Goal: Communication & Community: Answer question/provide support

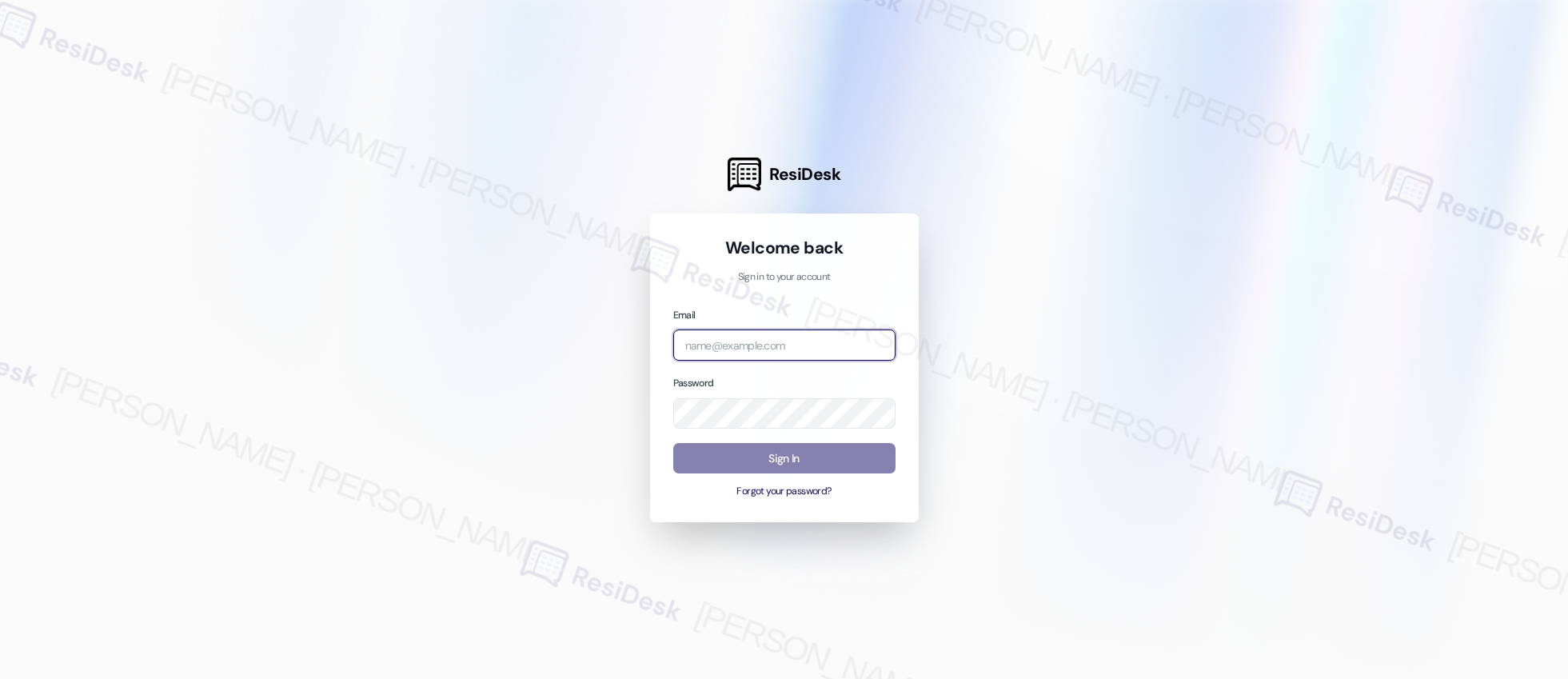
type input "[EMAIL_ADDRESS][PERSON_NAME][PERSON_NAME][PERSON_NAME][DOMAIN_NAME]"
click at [809, 344] on input "[EMAIL_ADDRESS][PERSON_NAME][PERSON_NAME][PERSON_NAME][DOMAIN_NAME]" at bounding box center [784, 344] width 222 height 31
type input "automated-surveys-asset_living-resen.two@asset_[DOMAIN_NAME]"
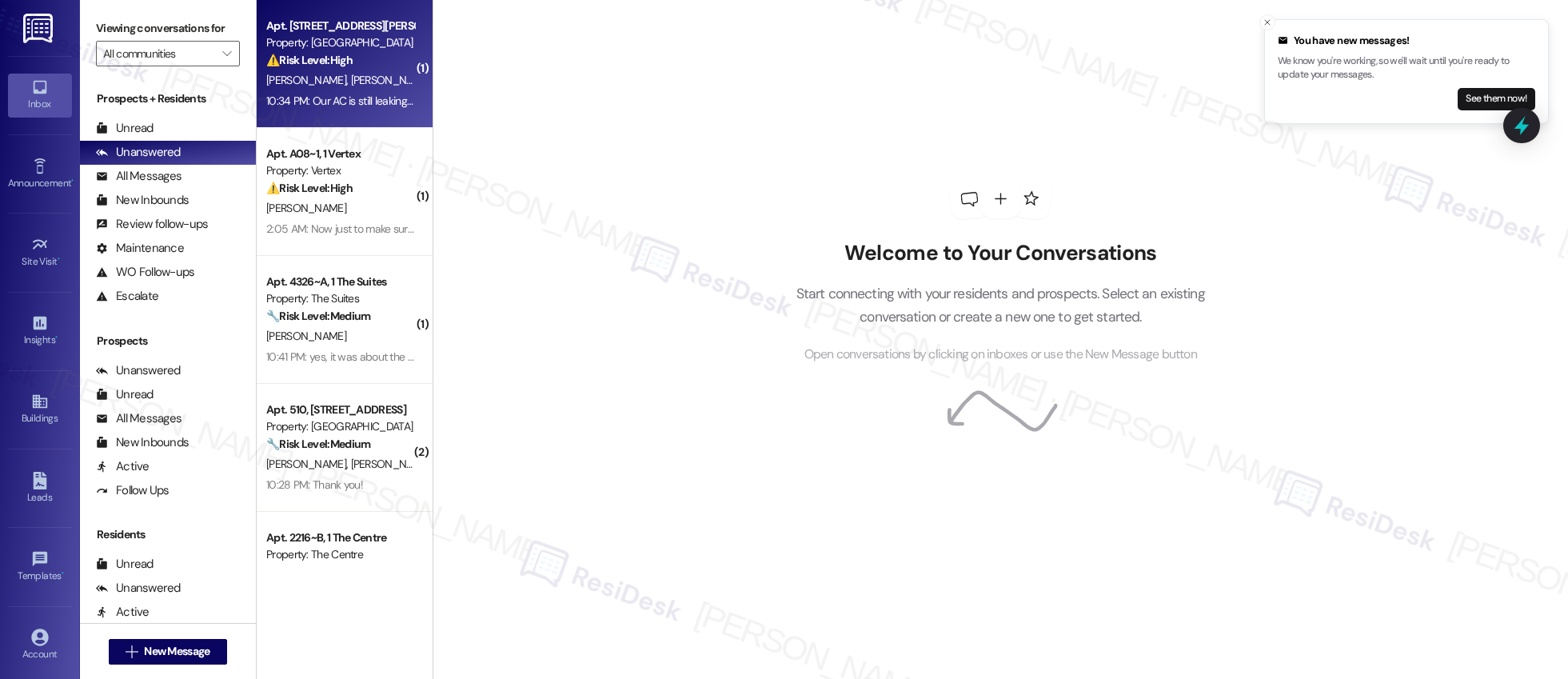
click at [277, 67] on strong "⚠️ Risk Level: High" at bounding box center [310, 60] width 87 height 14
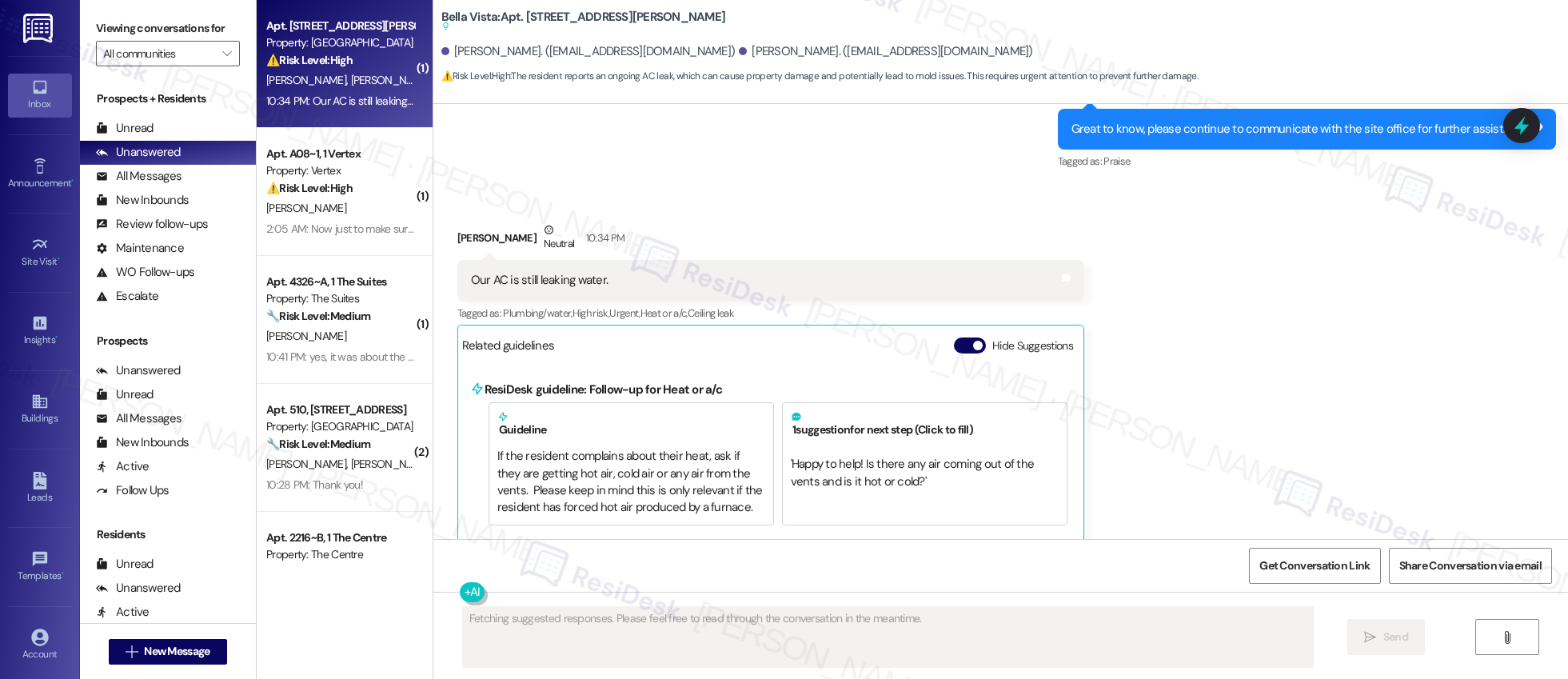
scroll to position [2302, 0]
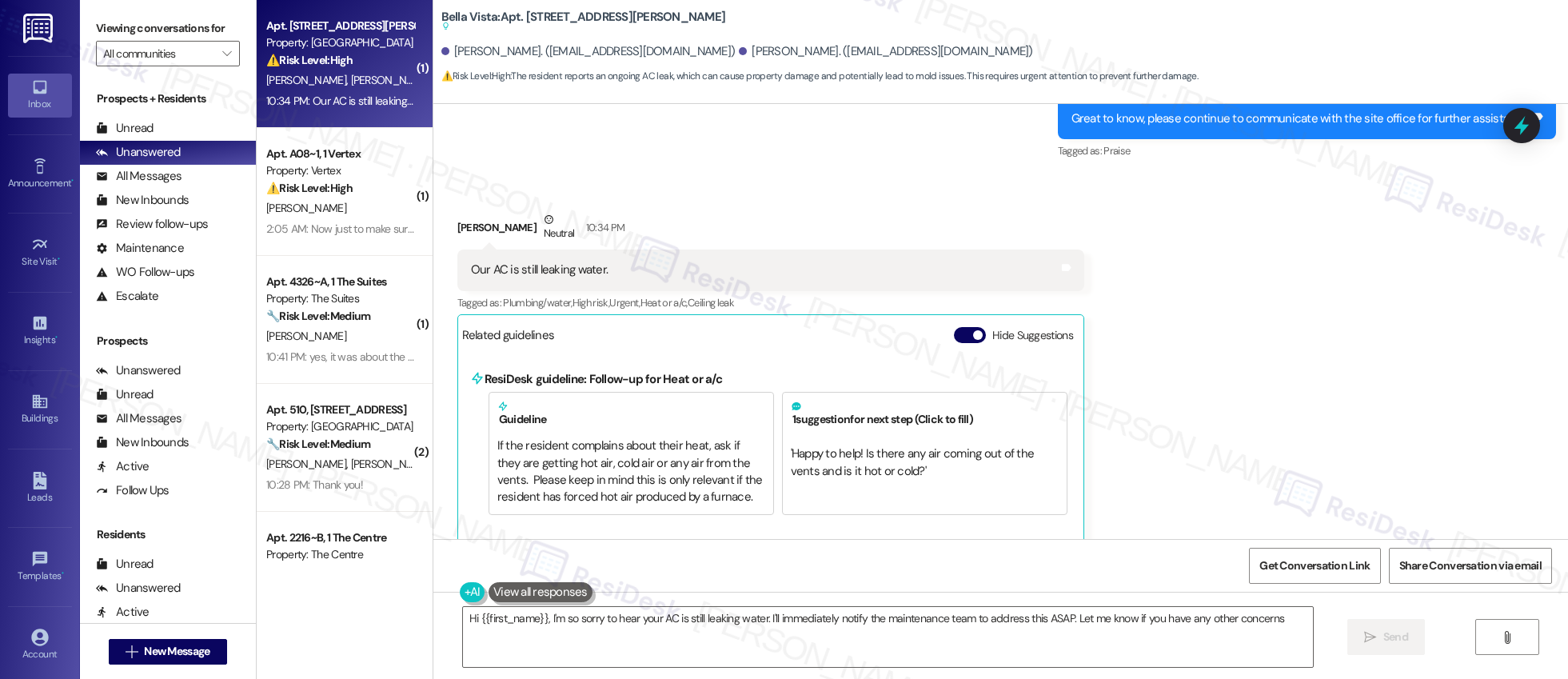
type textarea "Hi {{first_name}}, I'm so sorry to hear your AC is still leaking water. I'll im…"
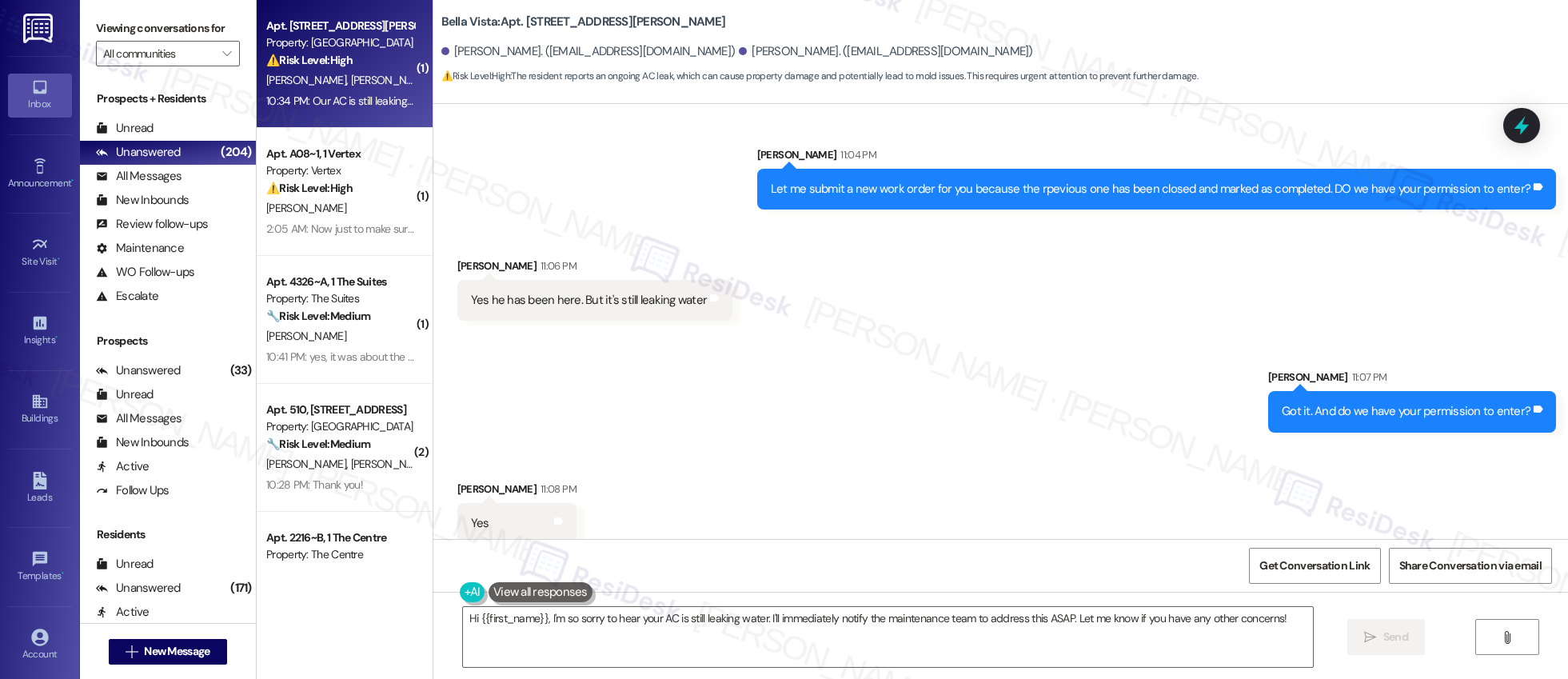
scroll to position [2631, 0]
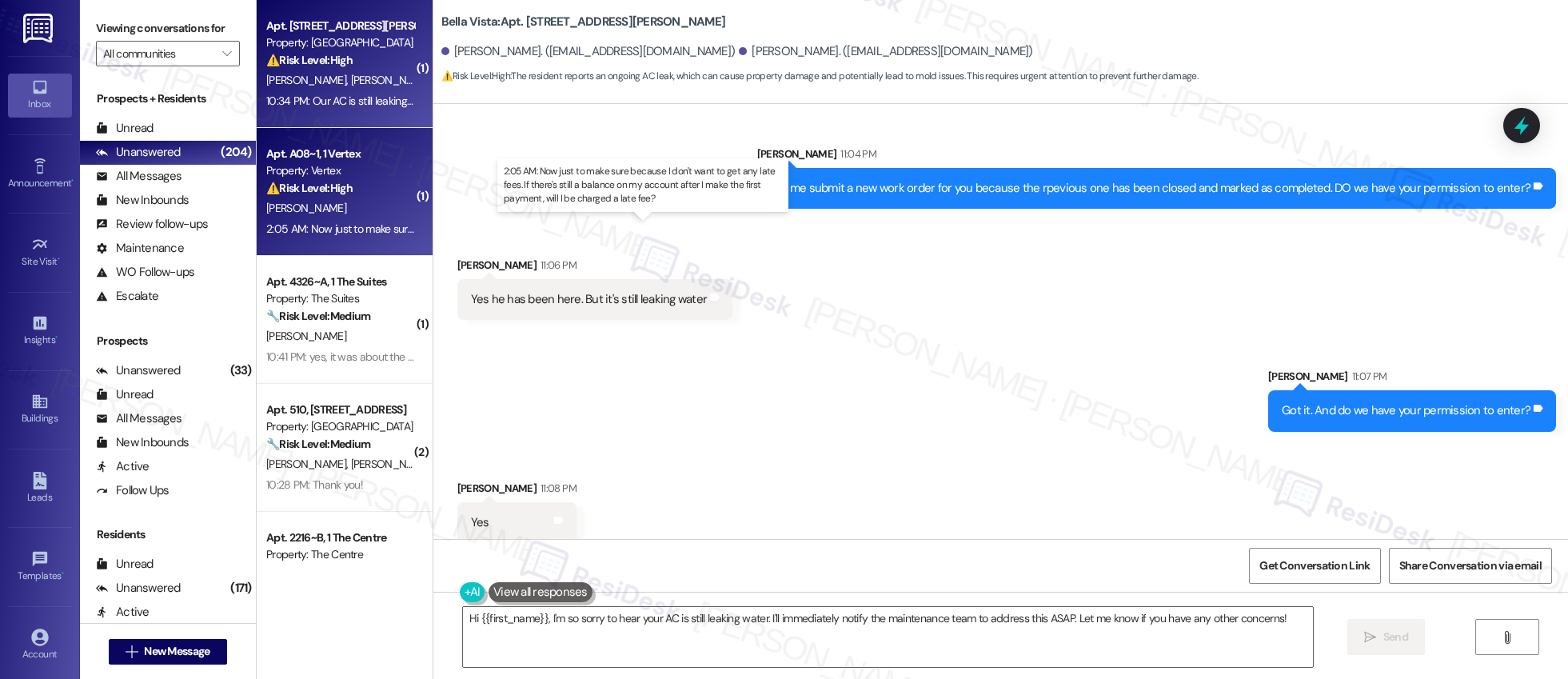
click at [338, 222] on div "2:05 AM: Now just to make sure because I don't want to get any late fees. If th…" at bounding box center [661, 229] width 789 height 14
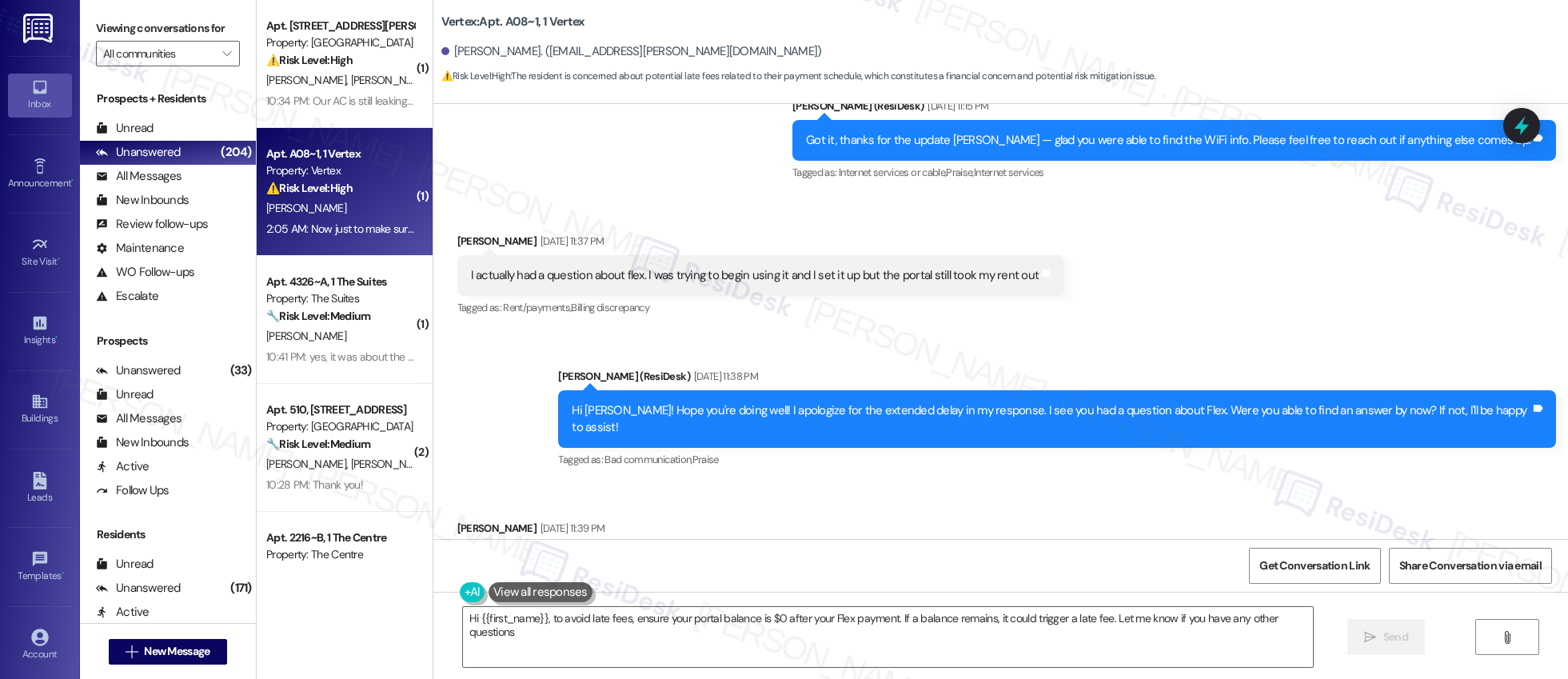
type textarea "Hi {{first_name}}, to avoid late fees, ensure your portal balance is $0 after y…"
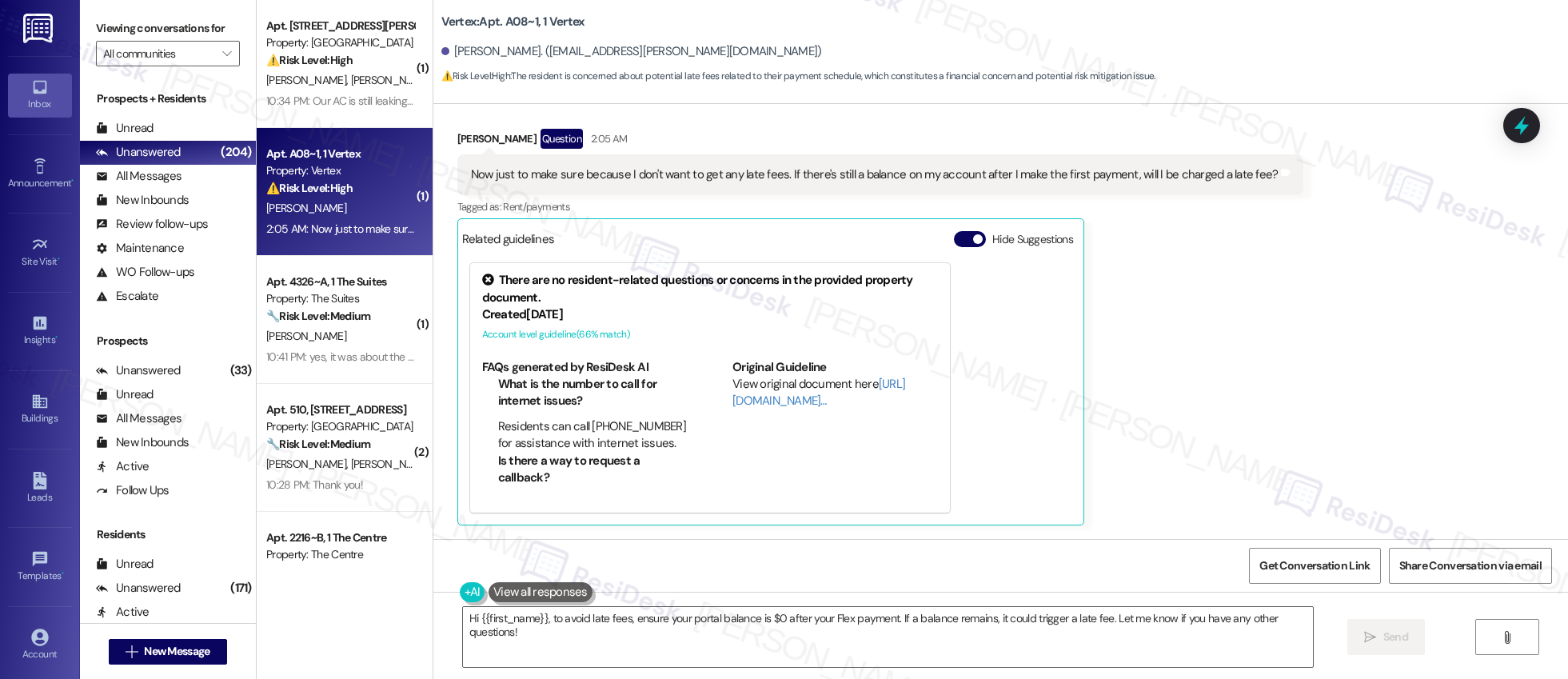
scroll to position [1985, 0]
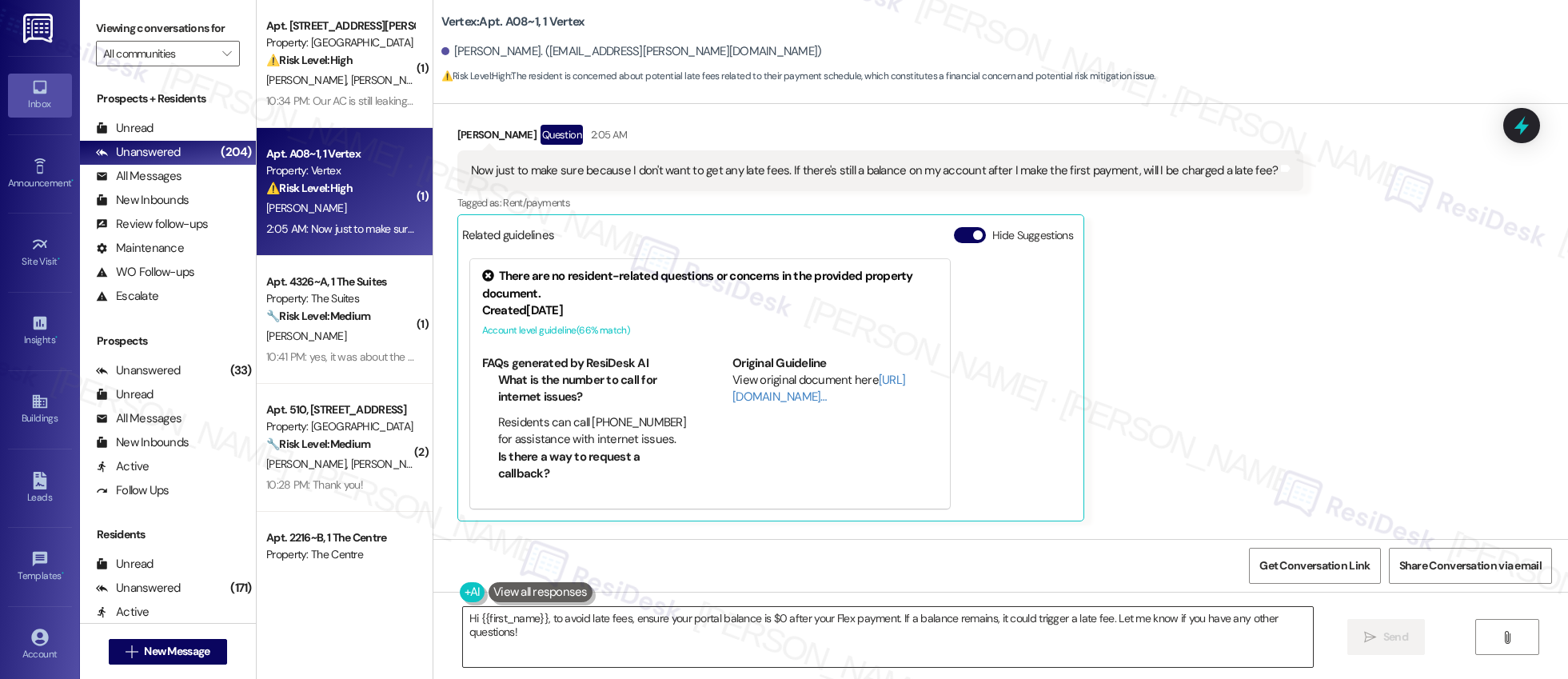
click at [618, 638] on textarea "Hi {{first_name}}, to avoid late fees, ensure your portal balance is $0 after y…" at bounding box center [888, 637] width 850 height 60
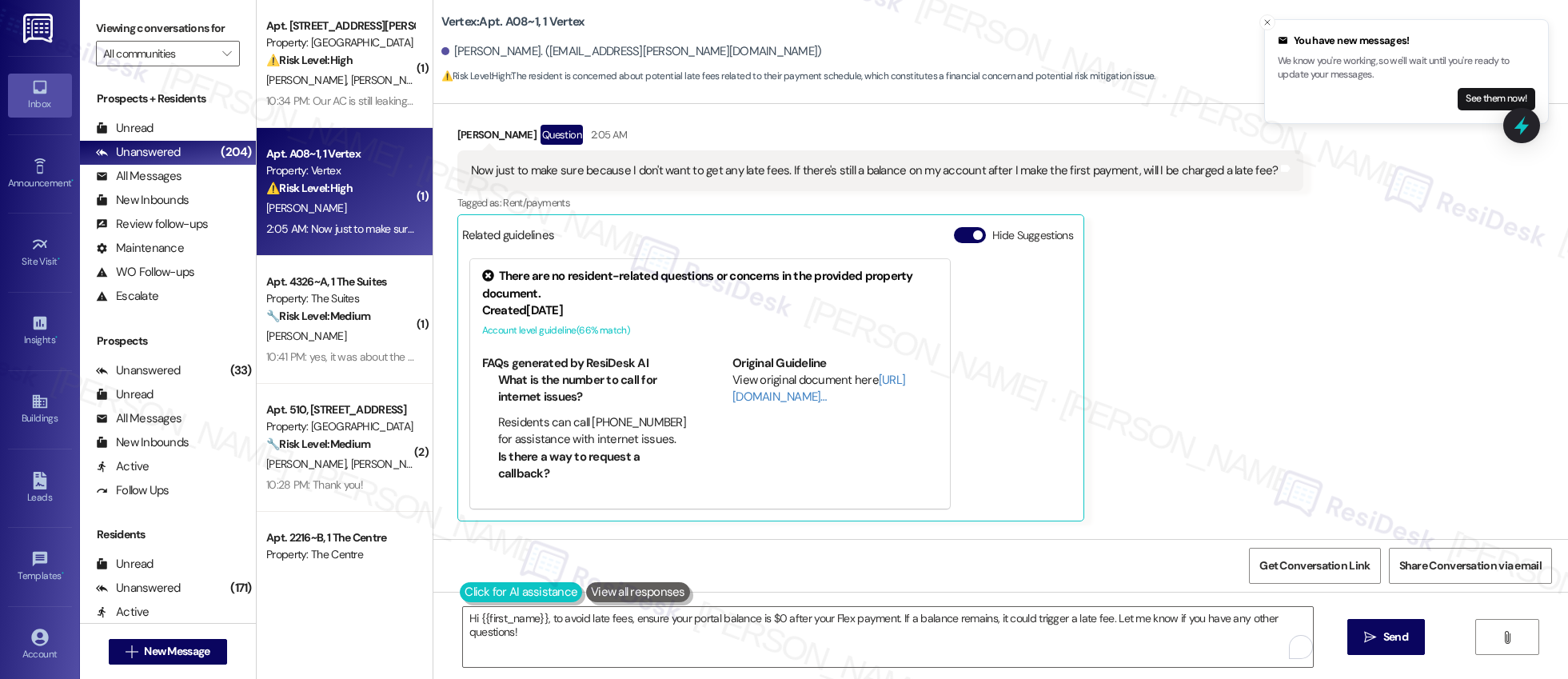
click at [460, 593] on button at bounding box center [521, 591] width 123 height 20
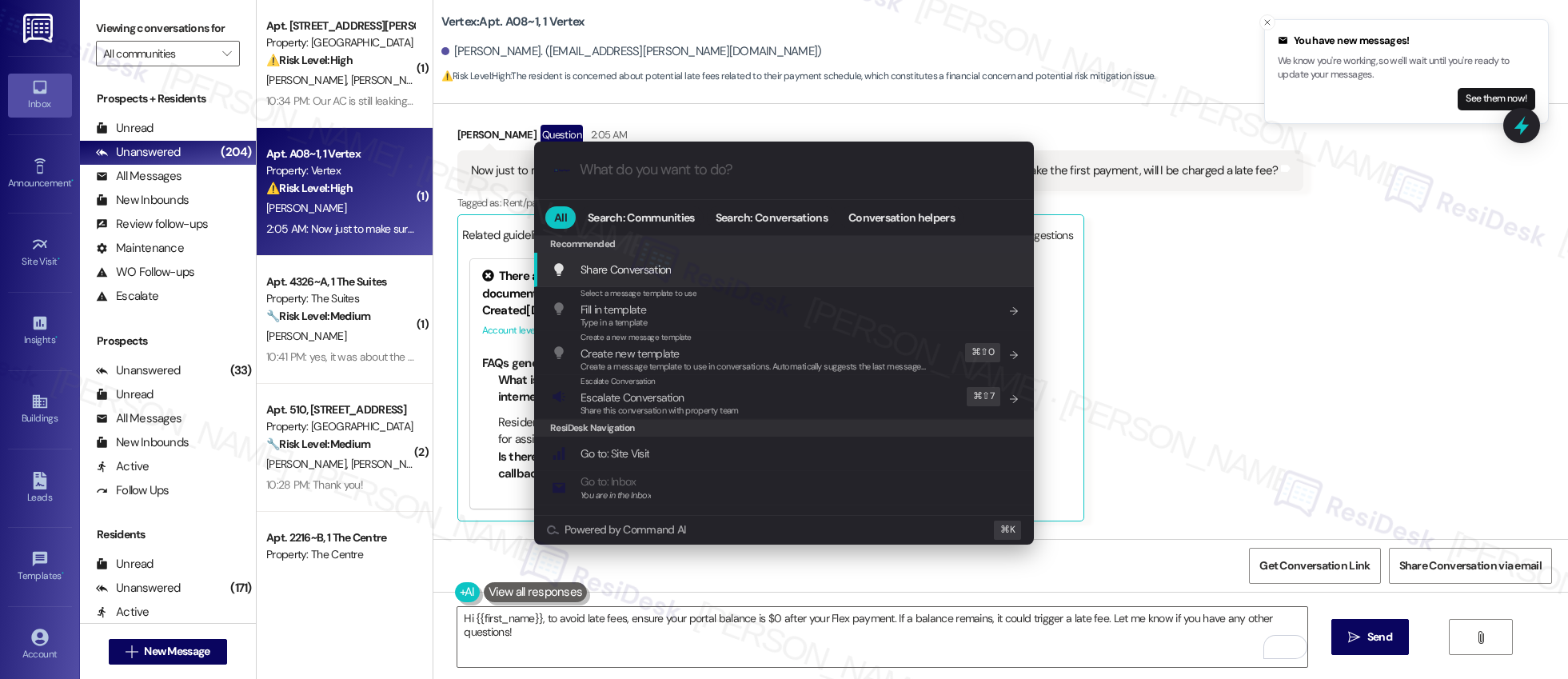
click at [726, 169] on input "What do you want to do?" at bounding box center [797, 169] width 434 height 16
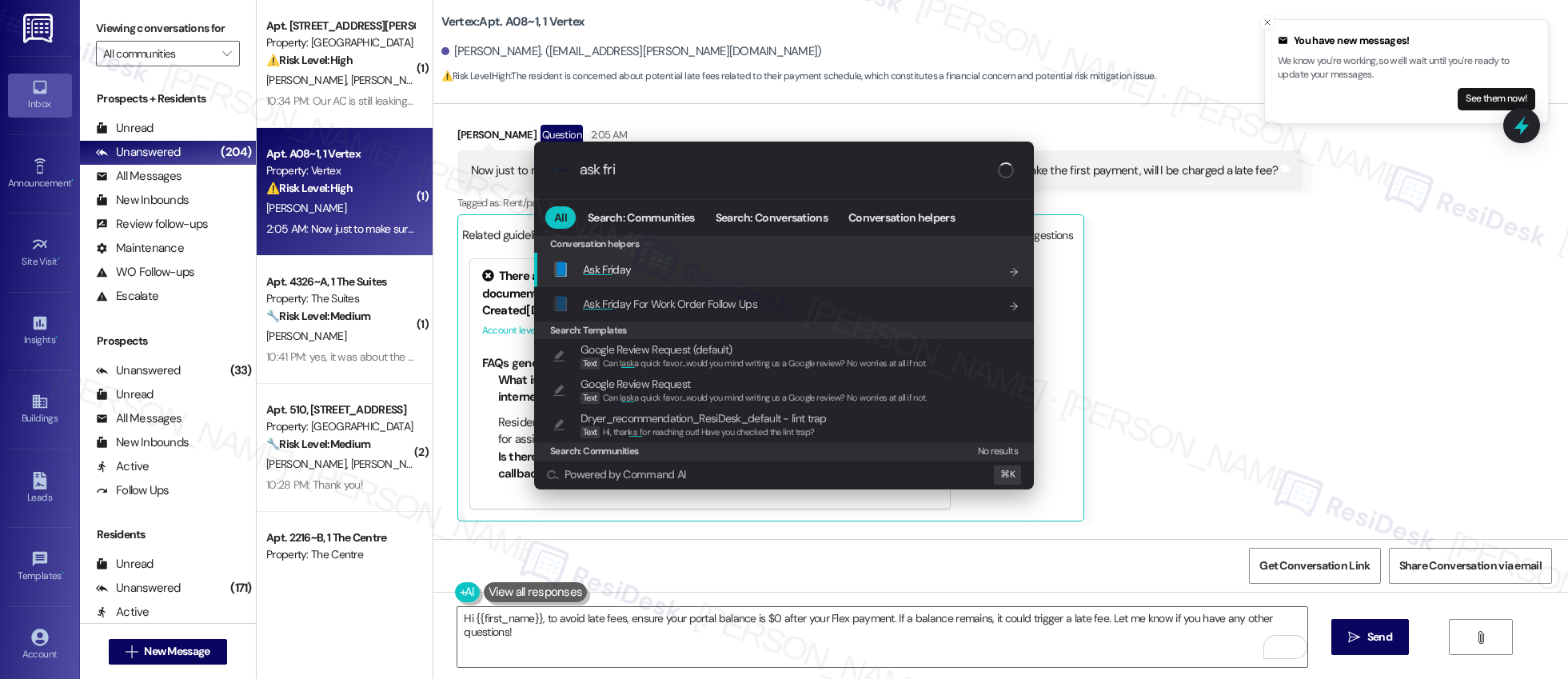
type input "ask fri"
click at [595, 268] on span "Ask Fri" at bounding box center [597, 269] width 30 height 14
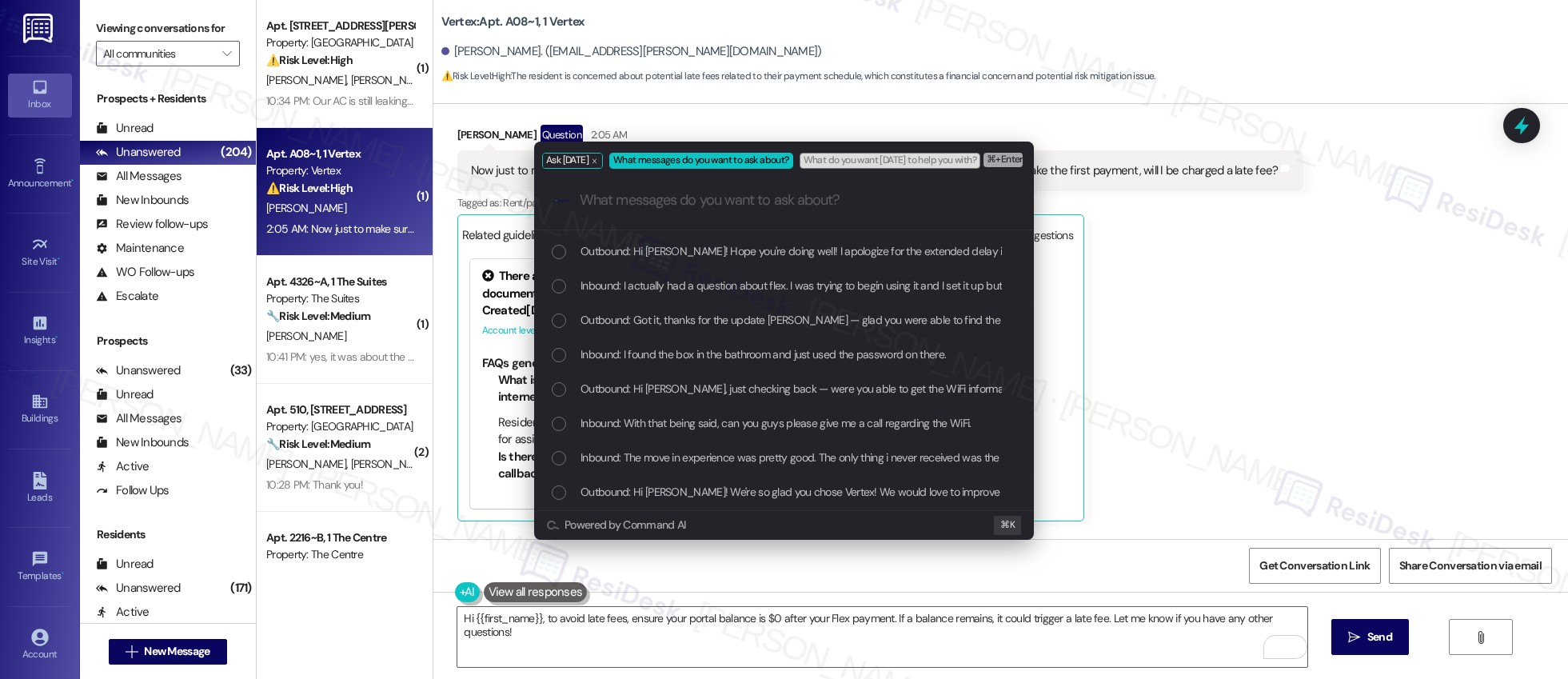
scroll to position [0, 0]
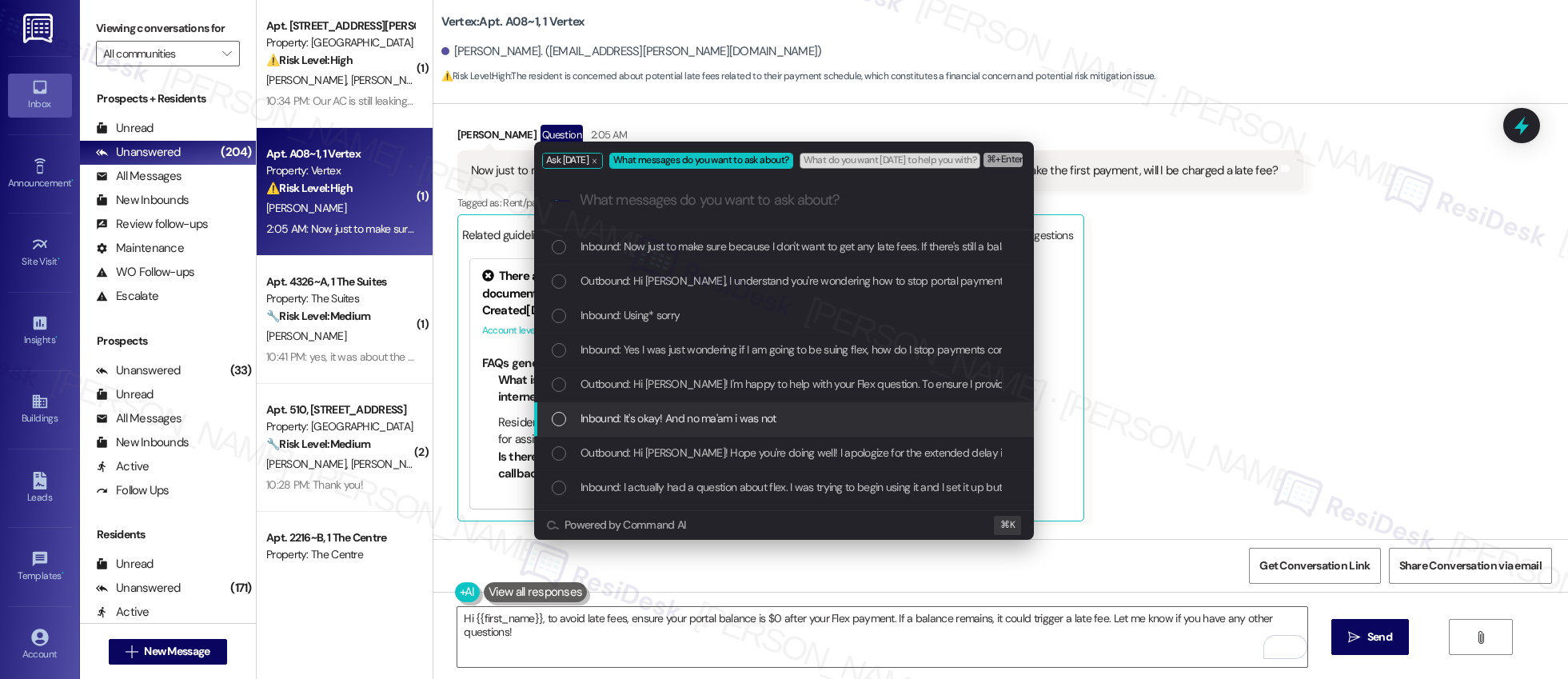
click at [1246, 408] on div "Ask [DATE] What messages do you want to ask about? What do you want [DATE] to h…" at bounding box center [784, 340] width 1568 height 679
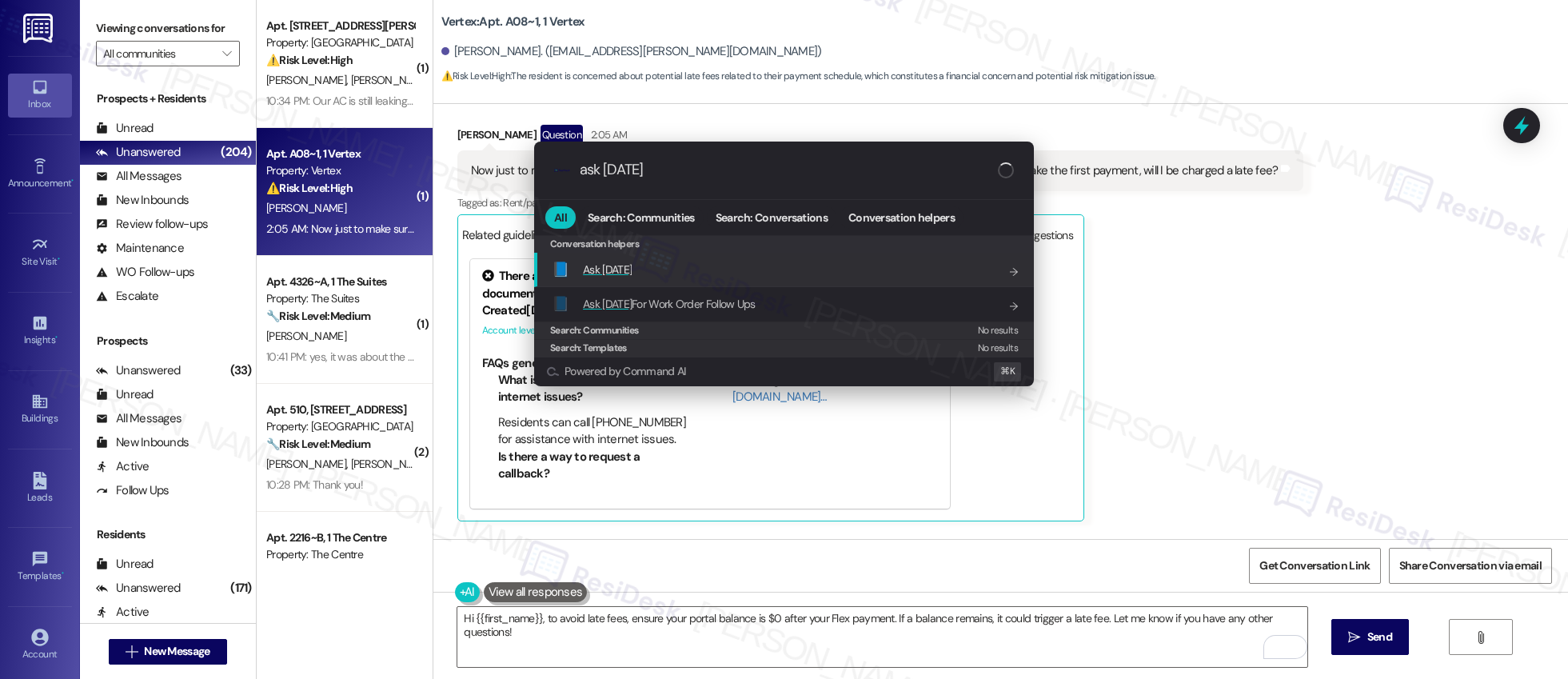
type input "ask [DATE]"
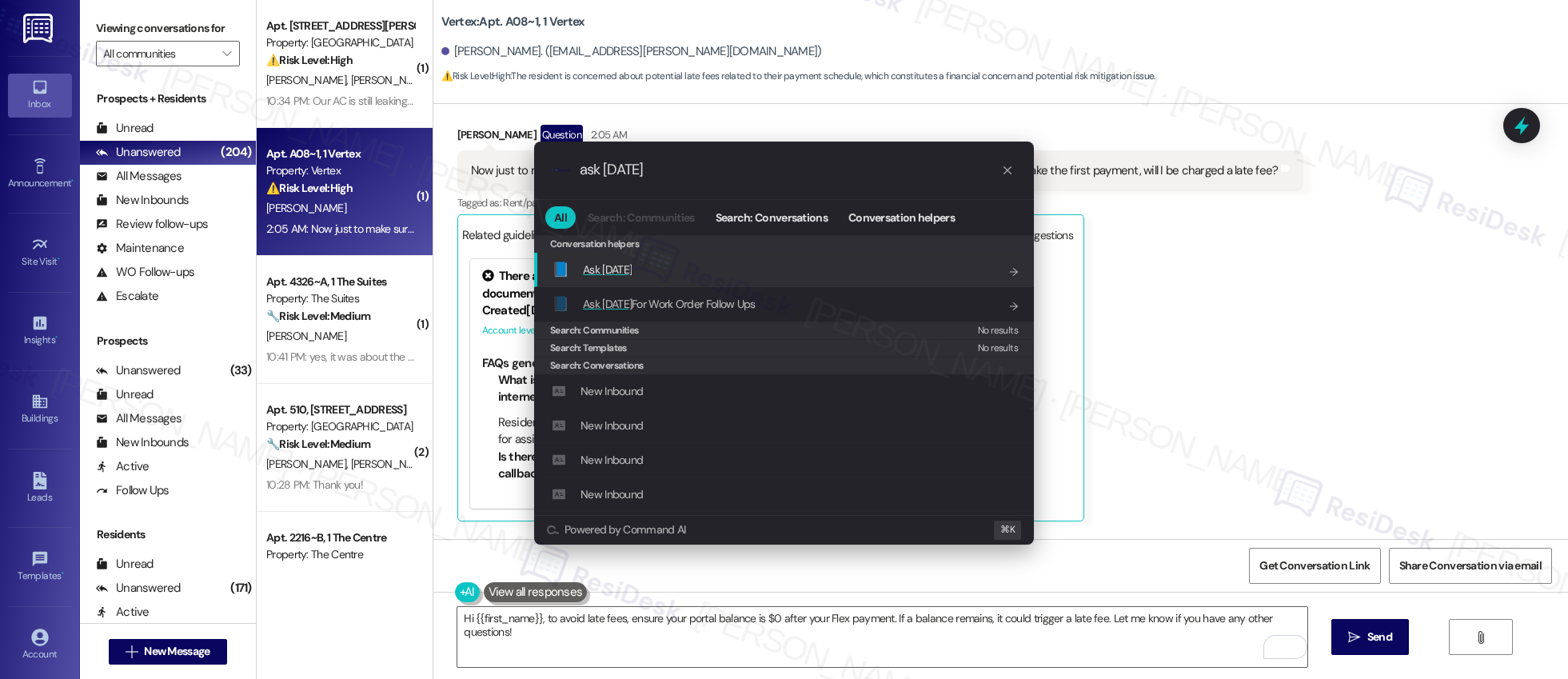
click at [1278, 269] on div ".cls-1{fill:#0a055f;}.cls-2{fill:#0cc4c4;} resideskLogoBlueOrange ask [DATE] Al…" at bounding box center [784, 340] width 1568 height 679
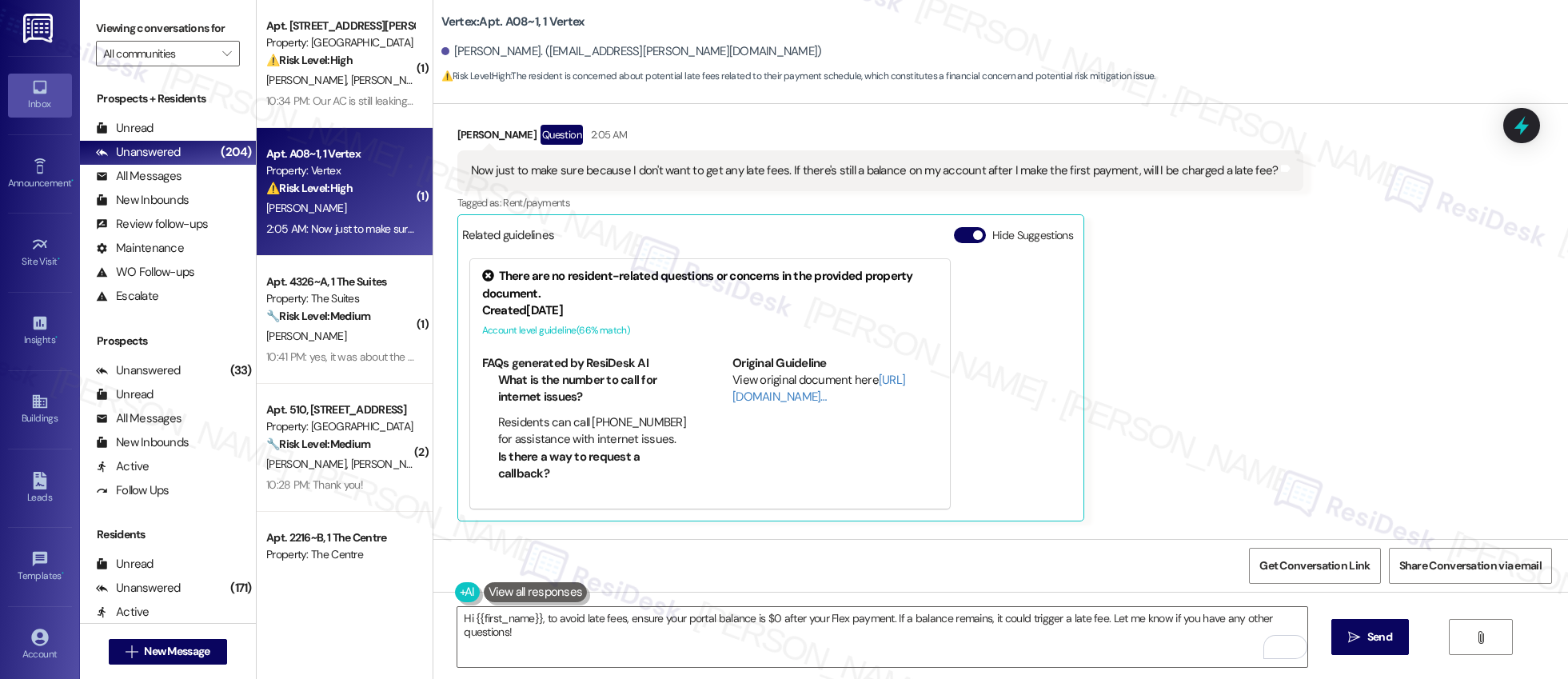
click at [1278, 269] on div "Received via SMS [PERSON_NAME] Question 2:05 AM Now just to make sure because I…" at bounding box center [881, 323] width 871 height 421
click at [1218, 282] on div "[PERSON_NAME] Question 2:05 AM Now just to make sure because I don't want to ge…" at bounding box center [881, 322] width 847 height 396
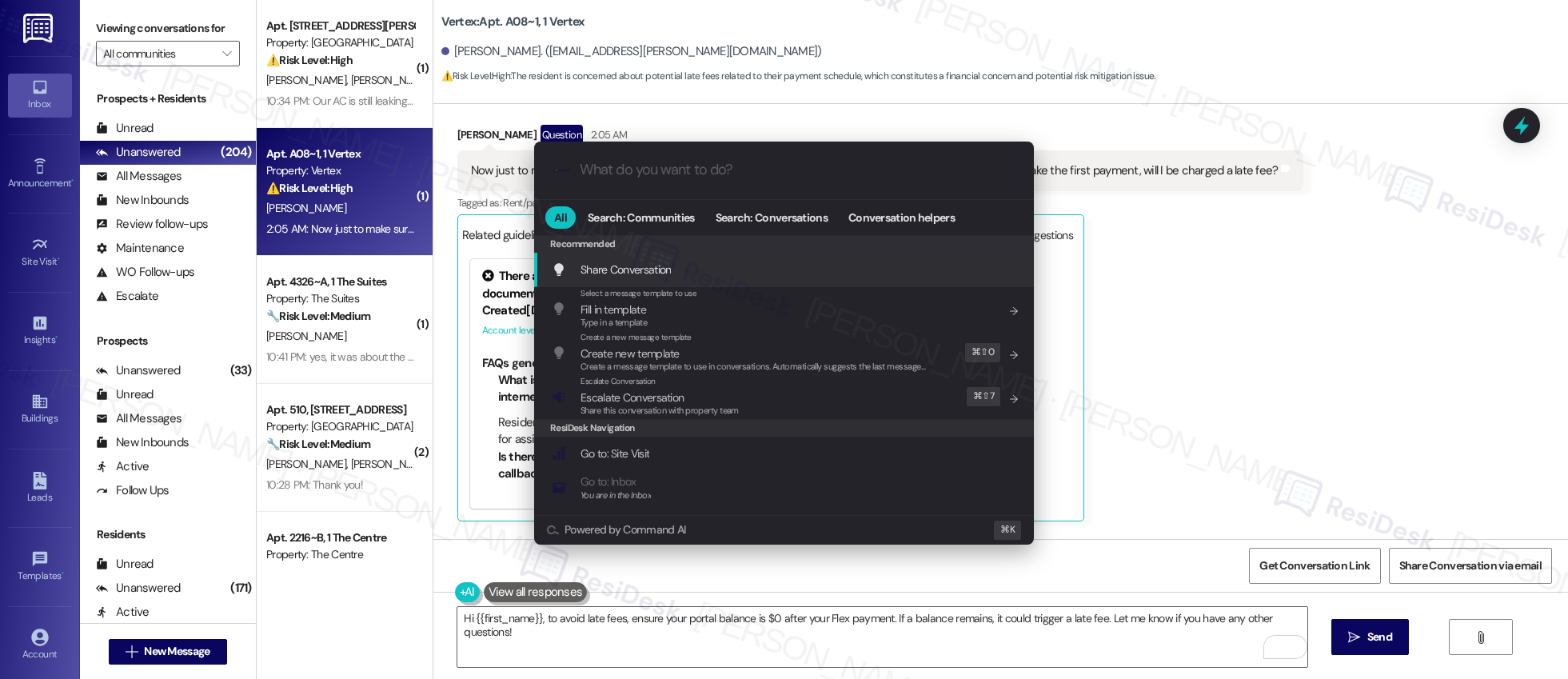
click at [1221, 259] on div ".cls-1{fill:#0a055f;}.cls-2{fill:#0cc4c4;} resideskLogoBlueOrange All Search: C…" at bounding box center [784, 340] width 1568 height 679
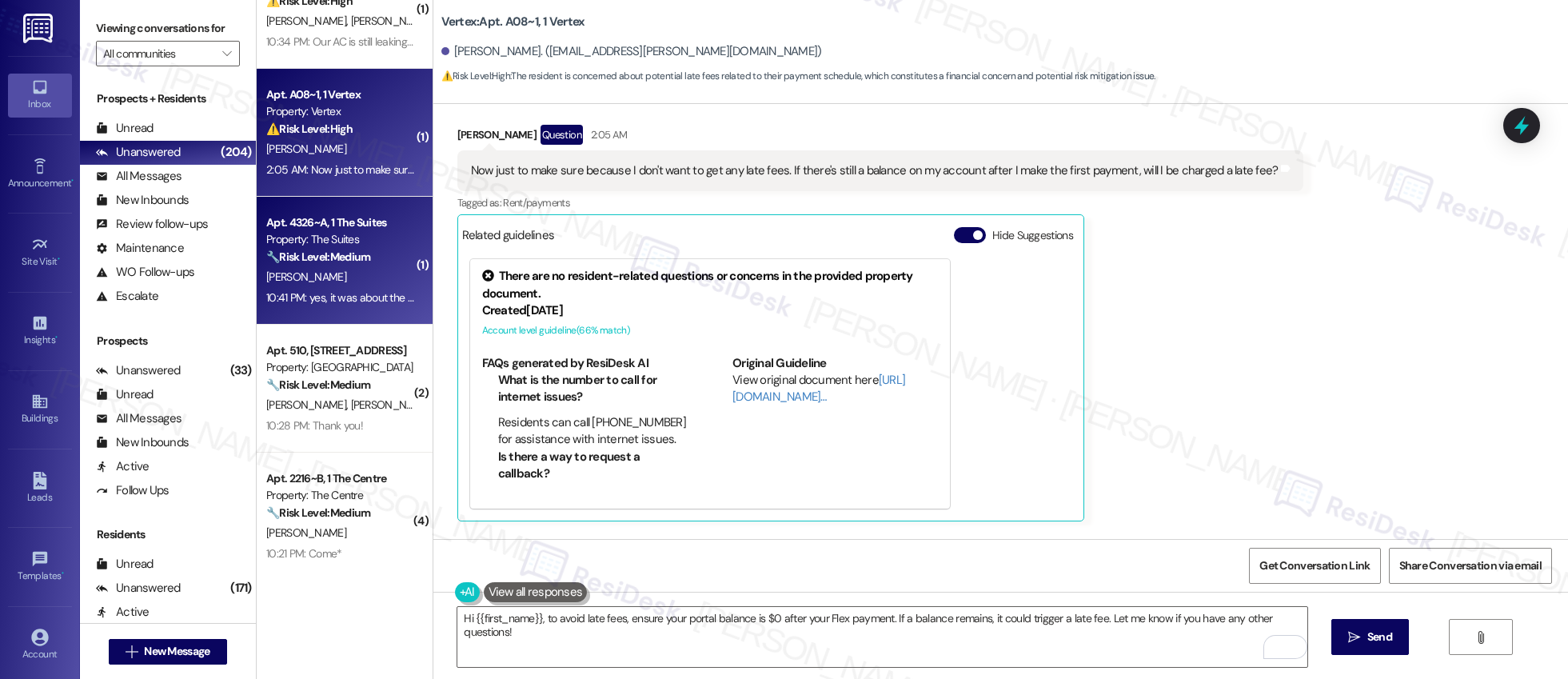
scroll to position [82, 0]
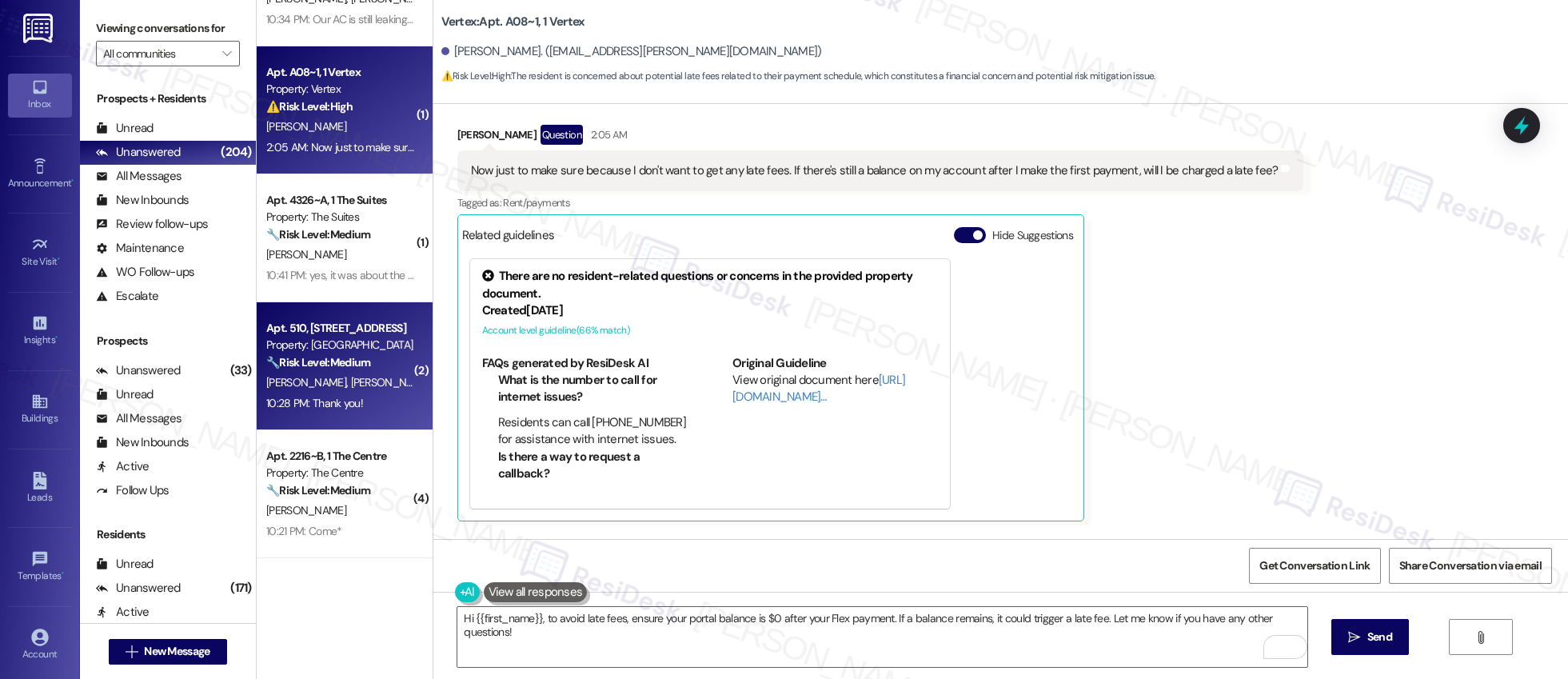
click at [340, 366] on strong "🔧 Risk Level: Medium" at bounding box center [318, 362] width 104 height 14
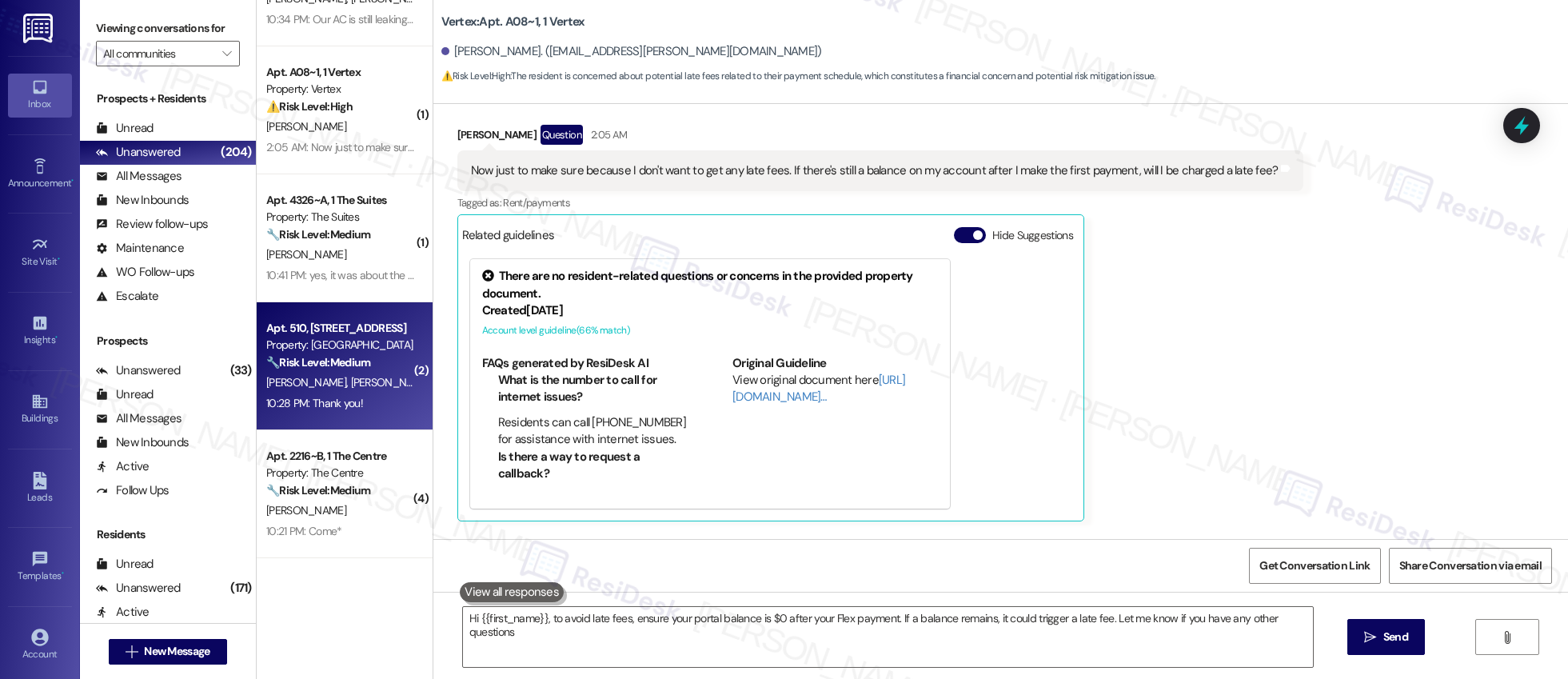
type textarea "Hi {{first_name}}, to avoid late fees, ensure your portal balance is $0 after y…"
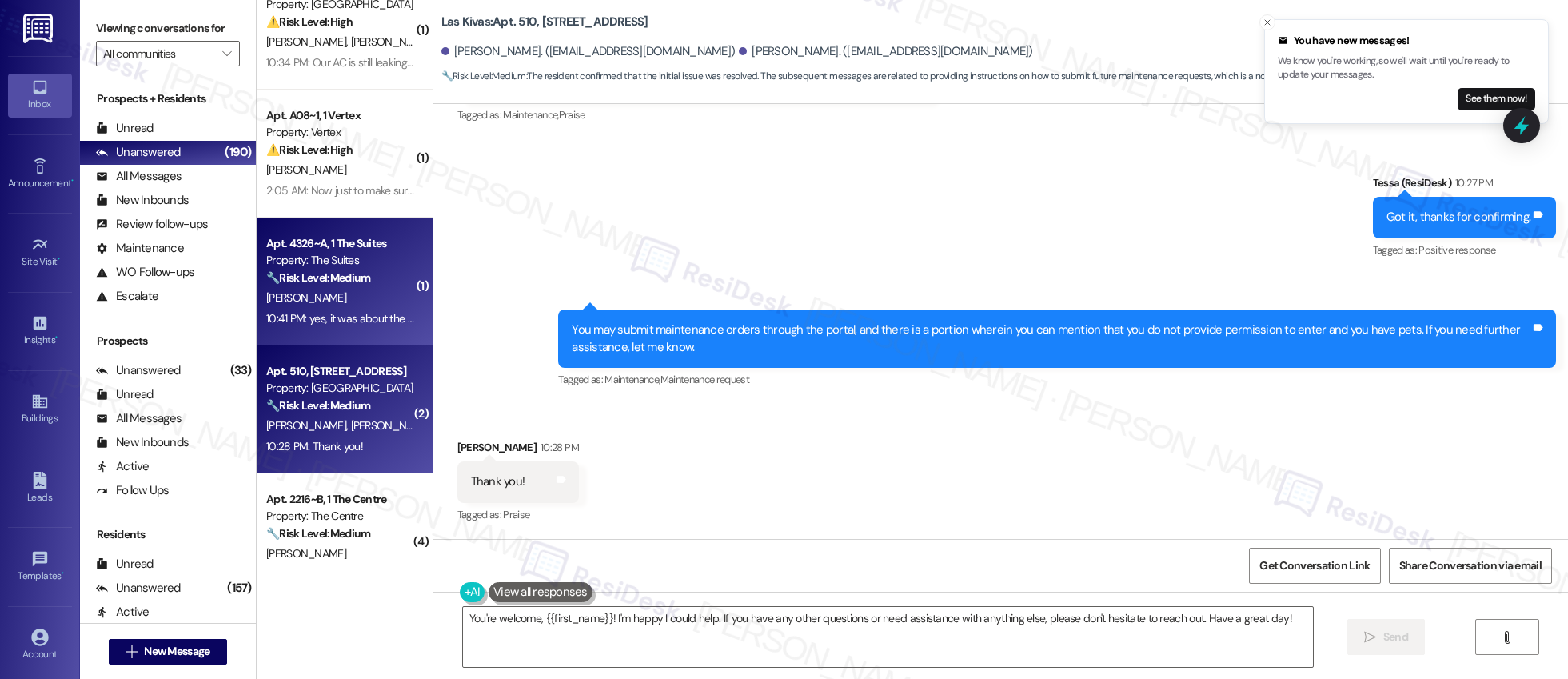
scroll to position [0, 0]
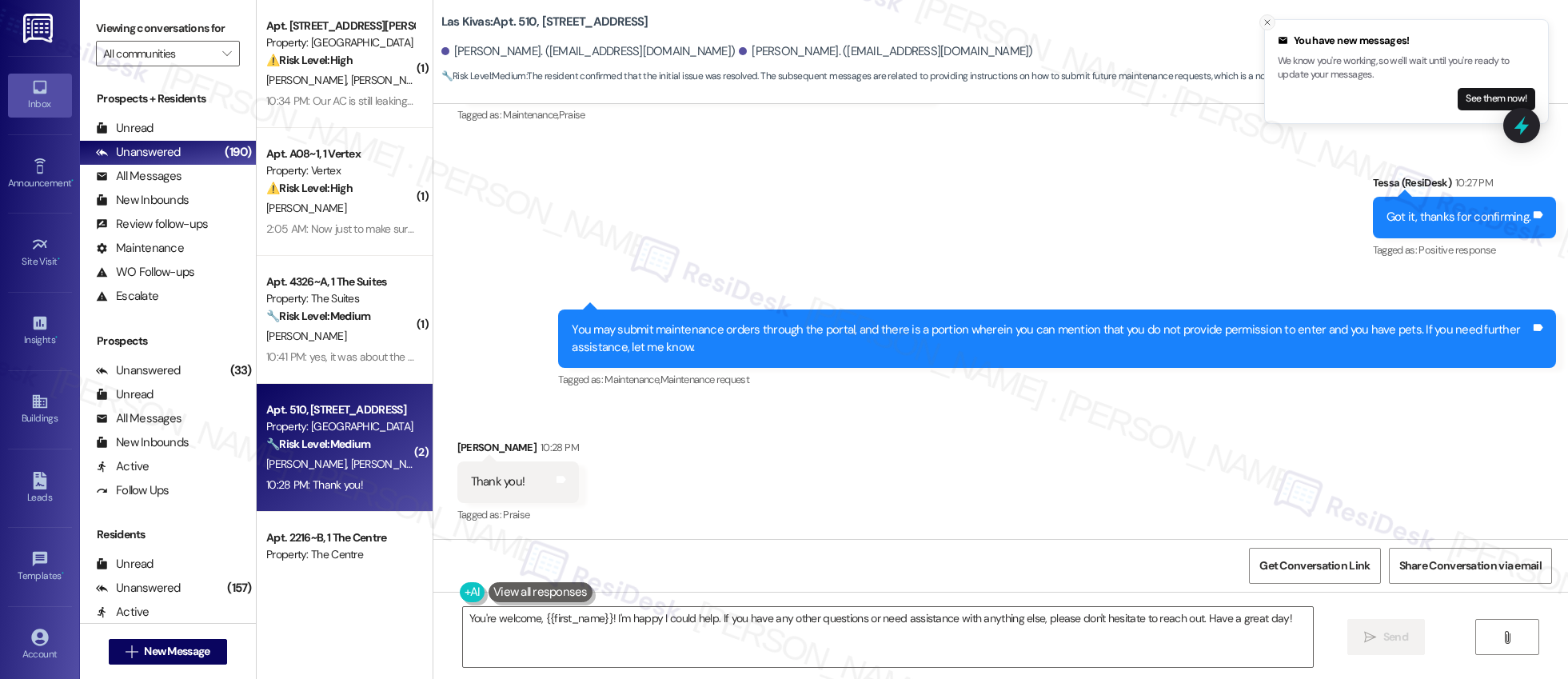
click at [1269, 21] on icon "Close toast" at bounding box center [1268, 22] width 10 height 10
type textarea "Hey {{first_name}}, you're welcome! I'm happy I could help. If you need anythin…"
